Goal: Check status: Check status

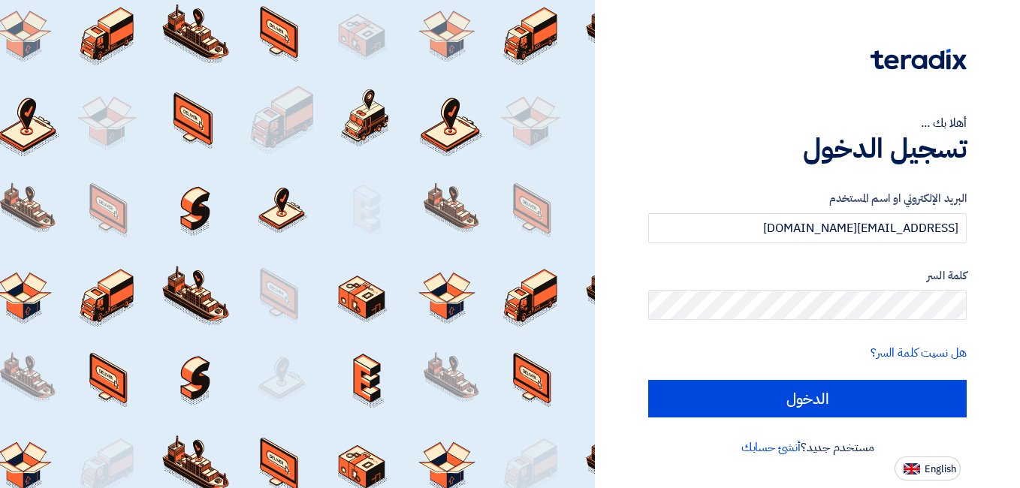
click at [794, 400] on input "الدخول" at bounding box center [807, 399] width 319 height 38
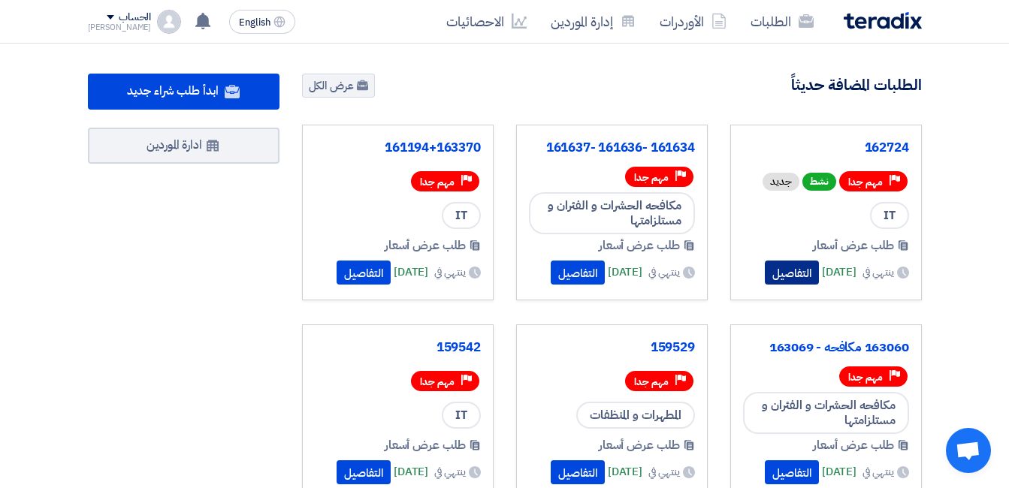
click at [778, 264] on button "التفاصيل" at bounding box center [792, 273] width 54 height 24
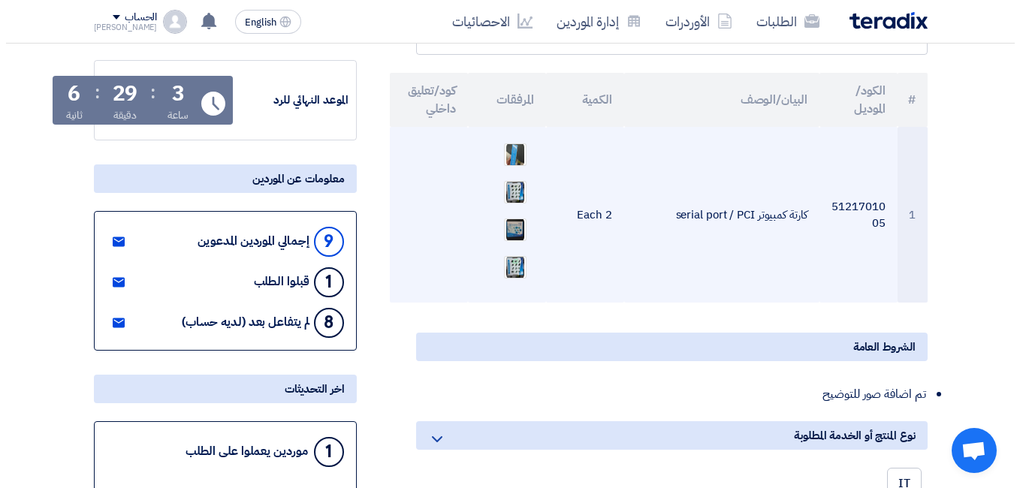
scroll to position [225, 0]
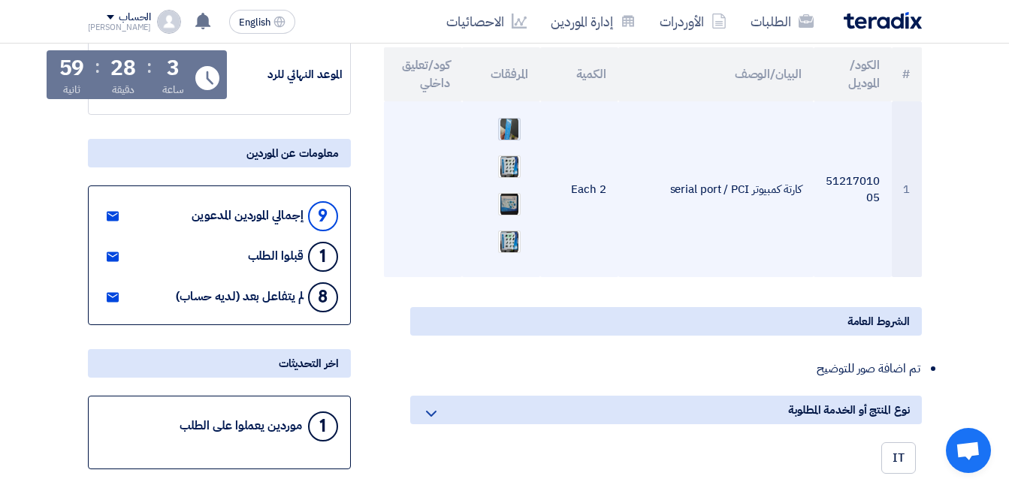
click at [506, 129] on img at bounding box center [509, 129] width 21 height 27
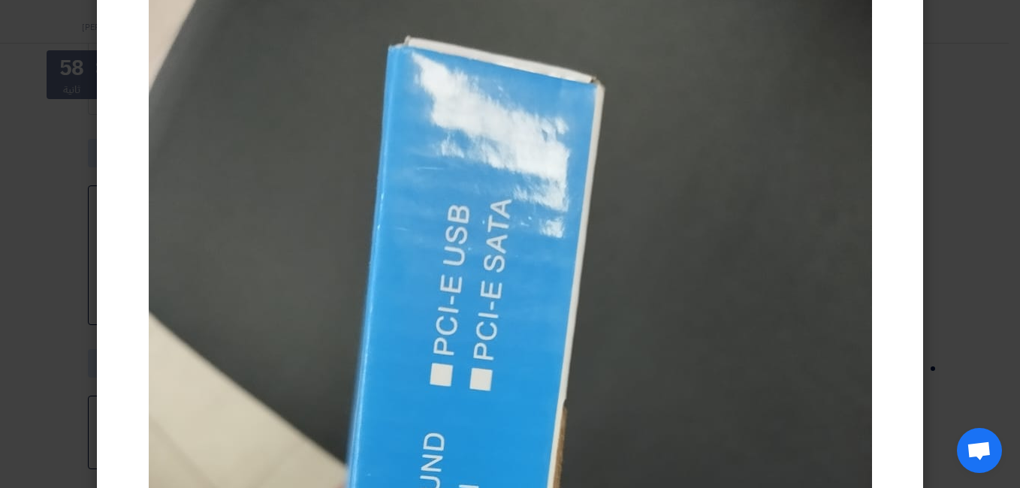
scroll to position [150, 0]
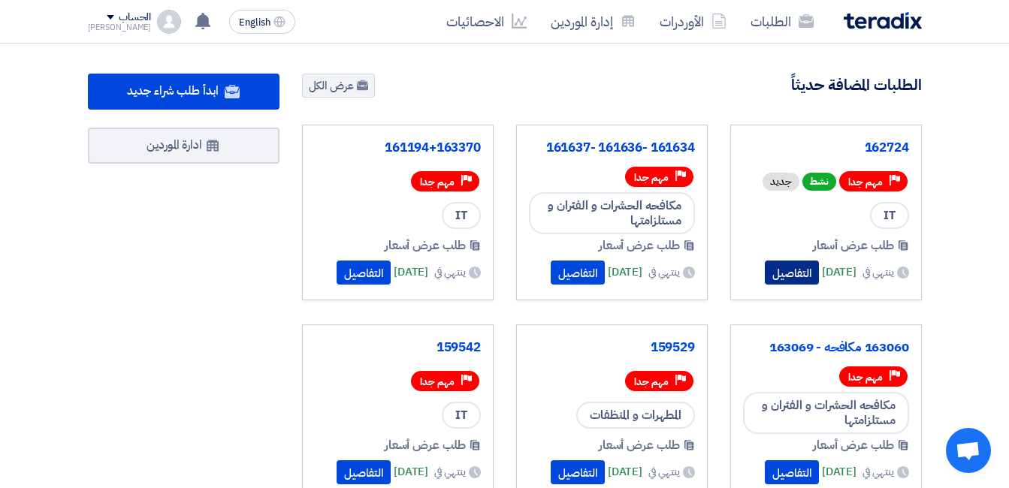
click at [773, 265] on button "التفاصيل" at bounding box center [792, 273] width 54 height 24
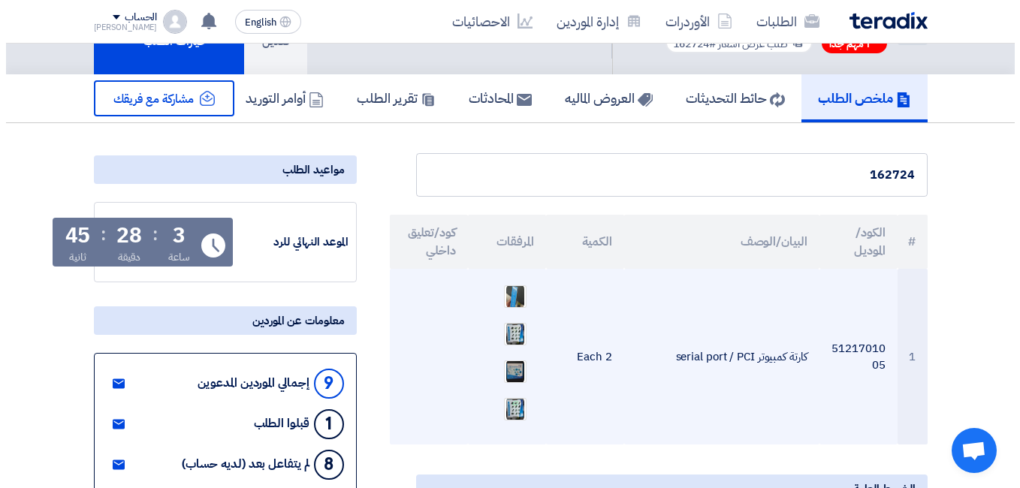
scroll to position [75, 0]
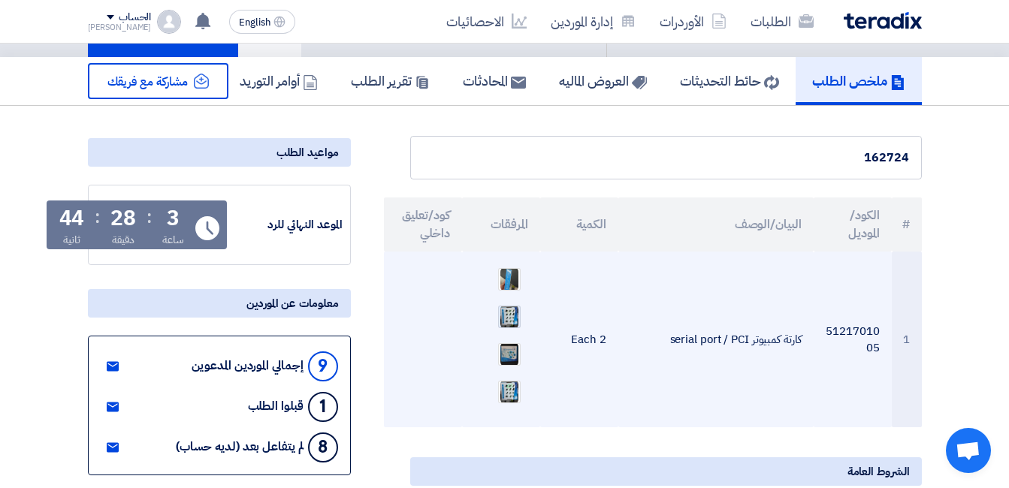
click at [504, 317] on img at bounding box center [509, 317] width 21 height 27
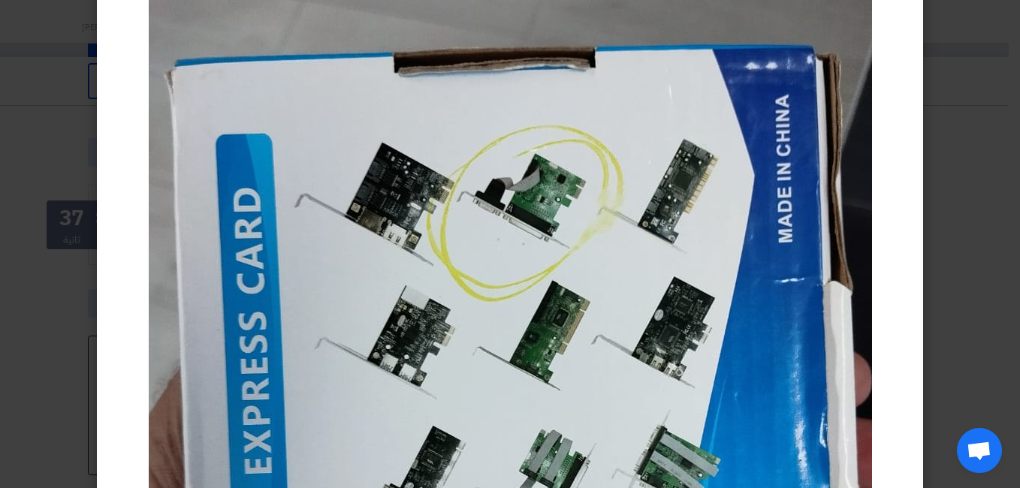
click at [629, 201] on img at bounding box center [511, 431] width 724 height 962
click at [449, 174] on img at bounding box center [511, 431] width 724 height 962
click at [693, 214] on img at bounding box center [511, 431] width 724 height 962
